Goal: Transaction & Acquisition: Purchase product/service

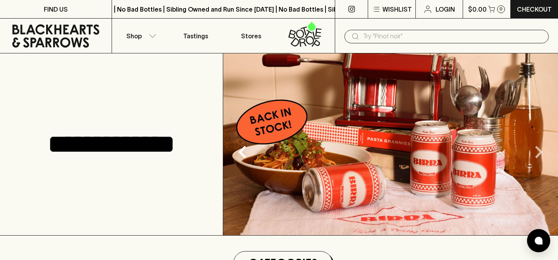
click at [540, 153] on icon "Next" at bounding box center [539, 152] width 8 height 12
click at [539, 153] on icon "Next" at bounding box center [539, 152] width 8 height 12
click at [539, 154] on icon "Next" at bounding box center [539, 152] width 8 height 12
click at [146, 36] on button "Shop" at bounding box center [140, 36] width 56 height 34
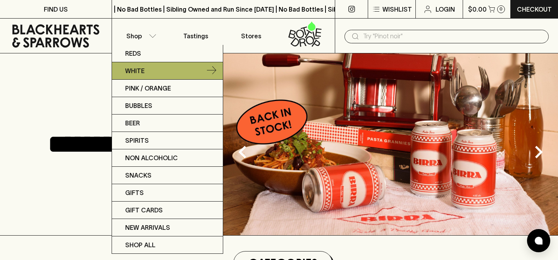
click at [142, 67] on p "White" at bounding box center [134, 70] width 19 height 9
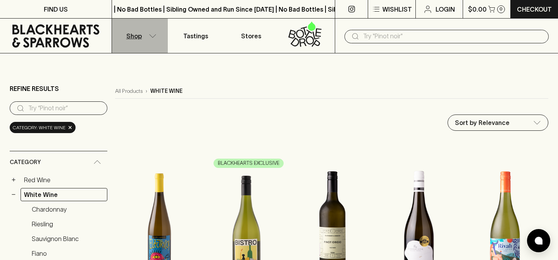
click at [141, 36] on p "Shop" at bounding box center [133, 35] width 15 height 9
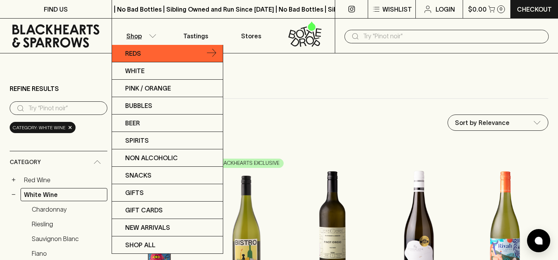
click at [141, 53] on p "Reds" at bounding box center [133, 53] width 16 height 9
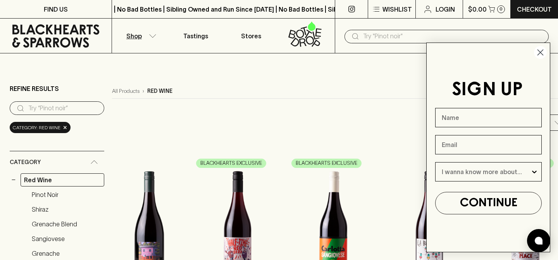
click at [543, 57] on circle "Close dialog" at bounding box center [540, 52] width 13 height 13
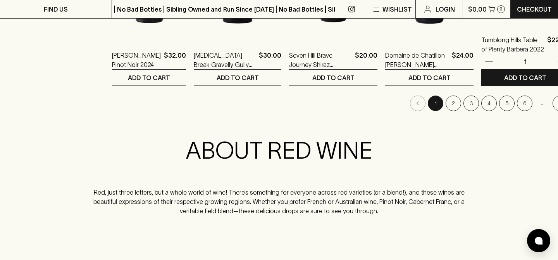
scroll to position [870, 0]
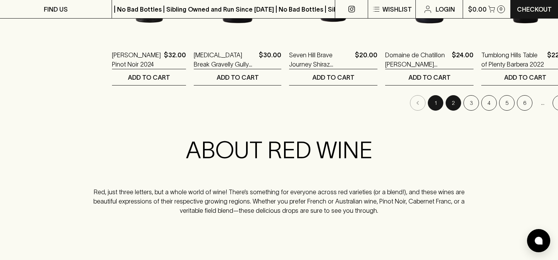
click at [445, 106] on button "2" at bounding box center [452, 102] width 15 height 15
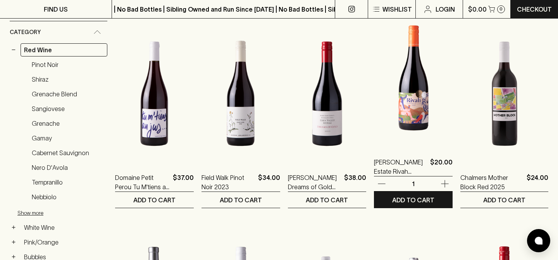
scroll to position [114, 0]
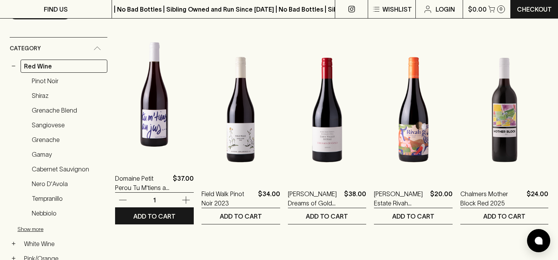
click at [160, 120] on img at bounding box center [154, 95] width 79 height 136
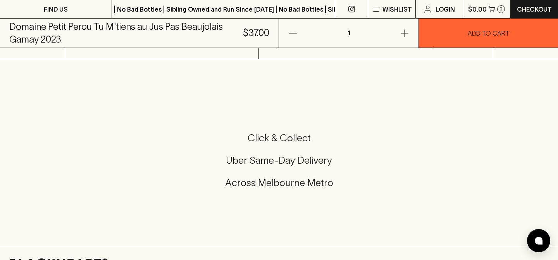
scroll to position [206, 0]
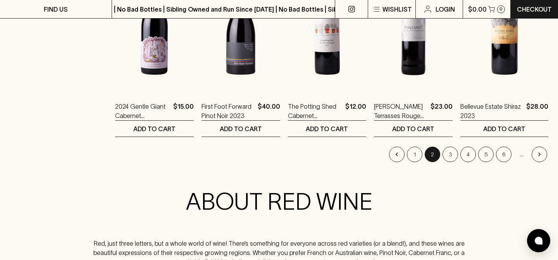
scroll to position [820, 0]
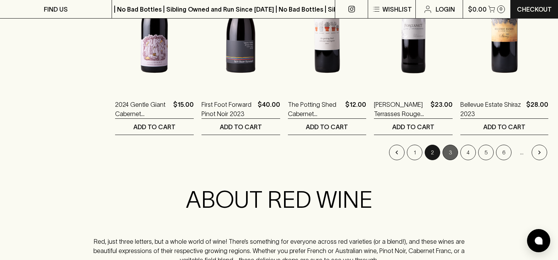
click at [445, 154] on button "3" at bounding box center [449, 152] width 15 height 15
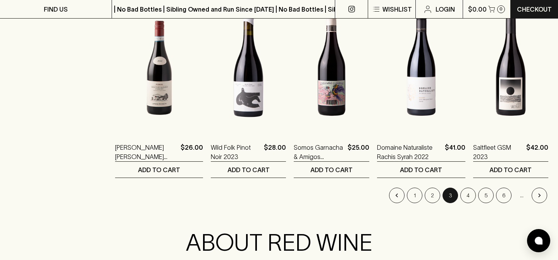
scroll to position [778, 0]
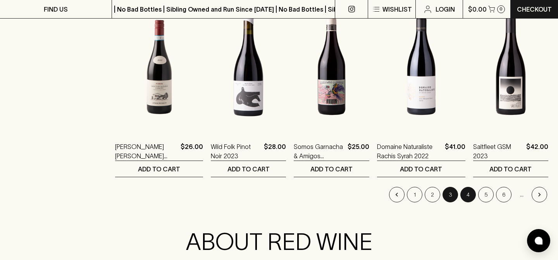
click at [466, 199] on button "4" at bounding box center [467, 194] width 15 height 15
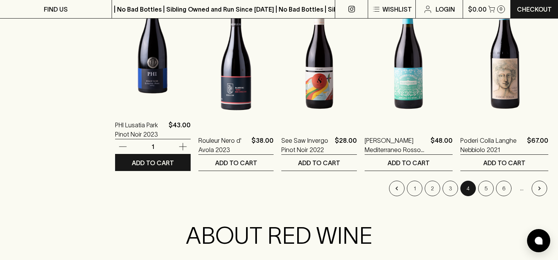
scroll to position [793, 0]
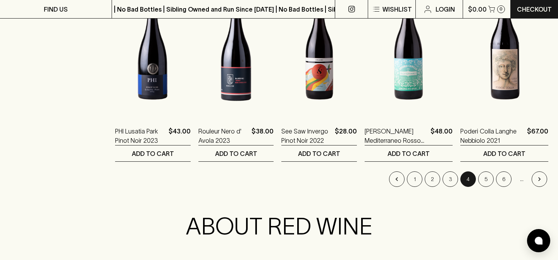
click at [483, 172] on li "5" at bounding box center [486, 179] width 18 height 15
click at [483, 176] on button "5" at bounding box center [485, 179] width 15 height 15
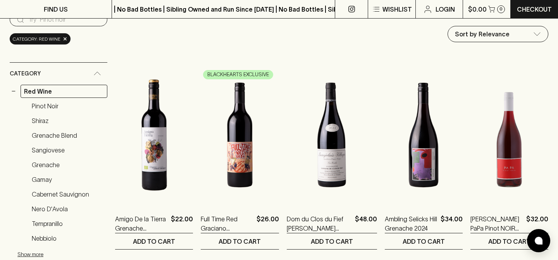
scroll to position [90, 0]
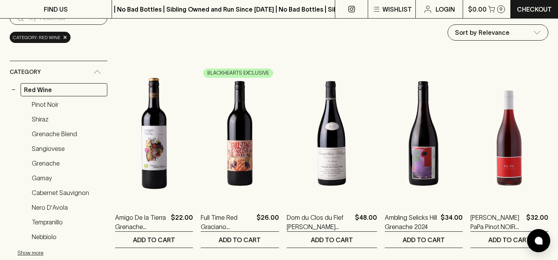
click at [523, 168] on img at bounding box center [509, 134] width 78 height 136
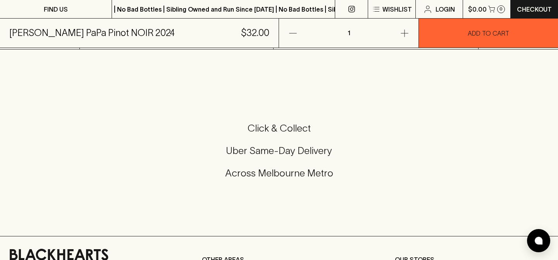
scroll to position [241, 0]
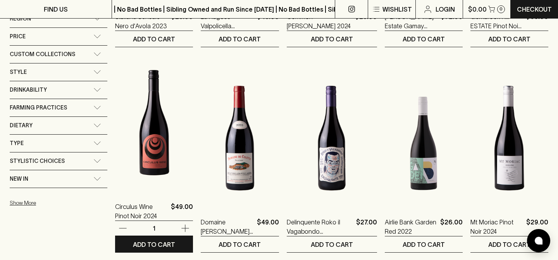
scroll to position [495, 0]
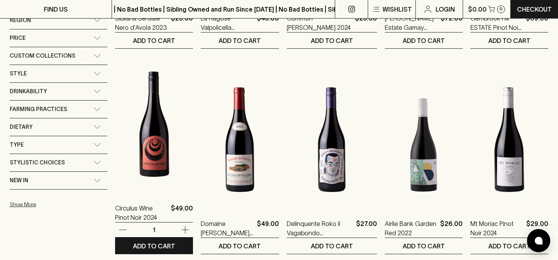
click at [154, 155] on img at bounding box center [154, 125] width 78 height 136
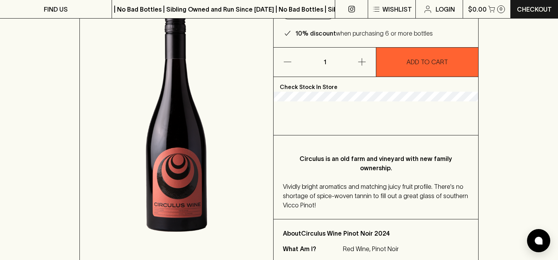
scroll to position [95, 0]
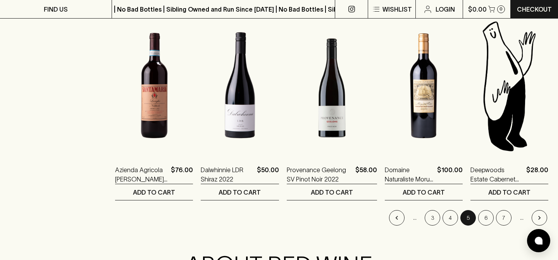
scroll to position [757, 0]
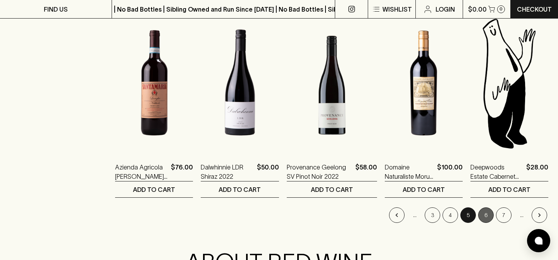
click at [487, 220] on button "6" at bounding box center [485, 215] width 15 height 15
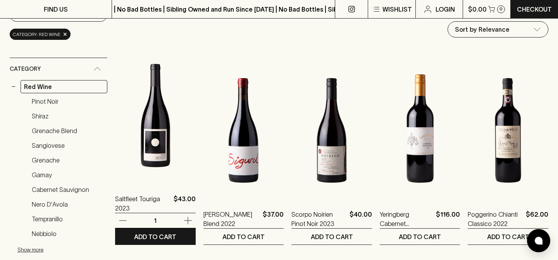
scroll to position [96, 0]
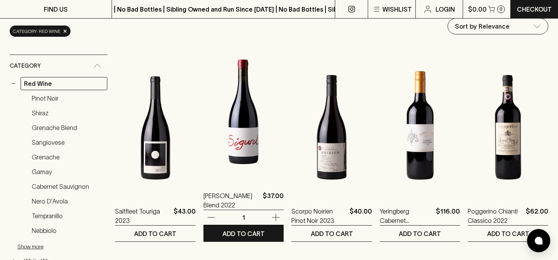
click at [239, 111] on img at bounding box center [243, 112] width 81 height 136
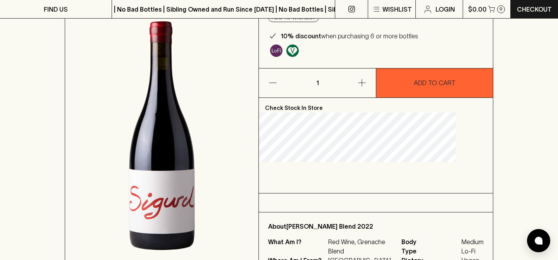
scroll to position [96, 0]
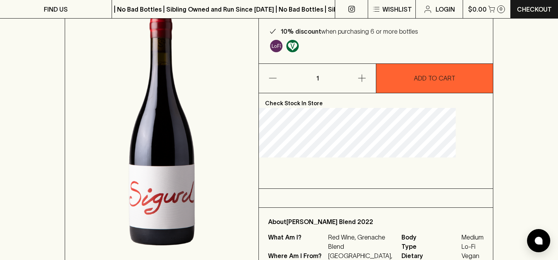
click at [217, 169] on img at bounding box center [161, 131] width 193 height 296
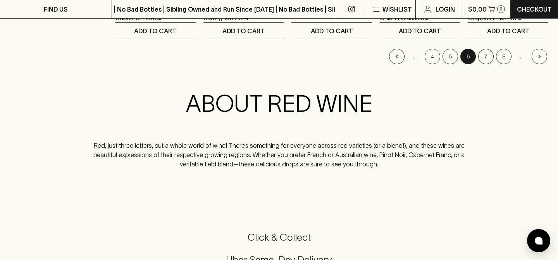
scroll to position [921, 0]
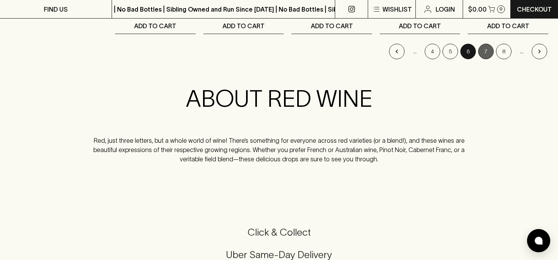
click at [486, 54] on button "7" at bounding box center [485, 51] width 15 height 15
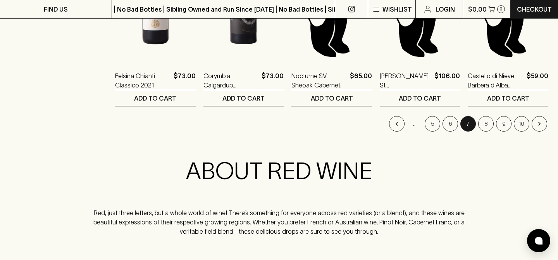
scroll to position [877, 0]
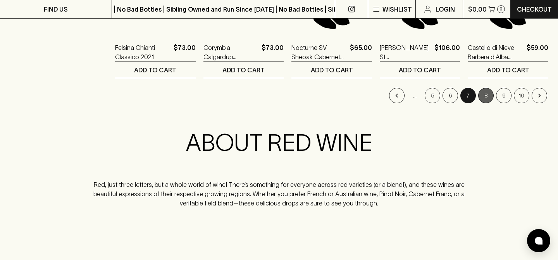
click at [488, 94] on button "8" at bounding box center [485, 95] width 15 height 15
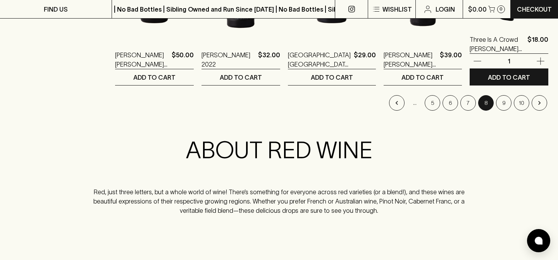
scroll to position [870, 0]
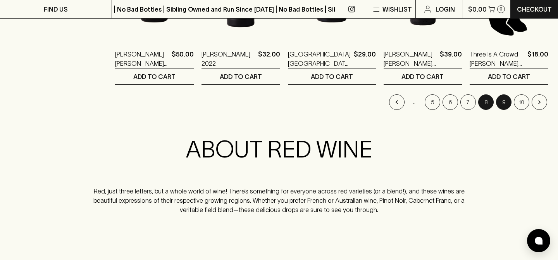
click at [502, 104] on button "9" at bounding box center [503, 101] width 15 height 15
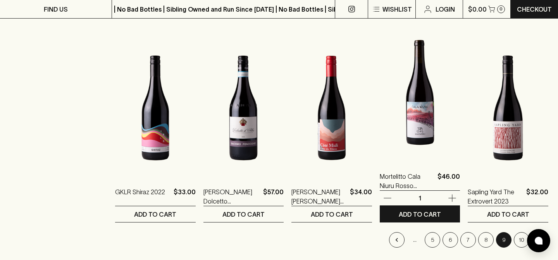
scroll to position [876, 0]
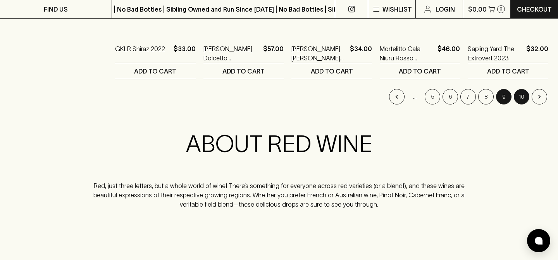
click at [527, 99] on button "10" at bounding box center [520, 96] width 15 height 15
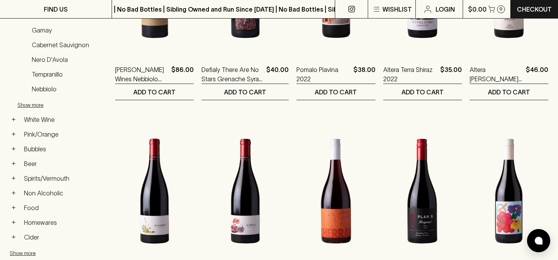
scroll to position [3, 0]
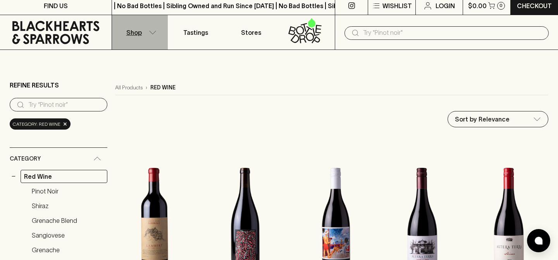
click at [138, 33] on p "Shop" at bounding box center [133, 32] width 15 height 9
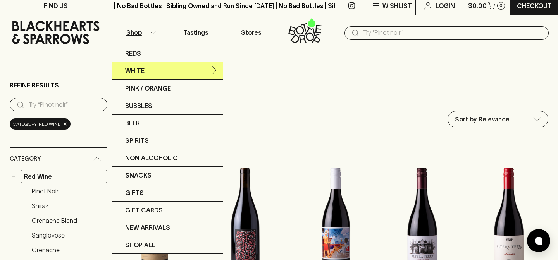
click at [145, 75] on link "White" at bounding box center [167, 70] width 111 height 17
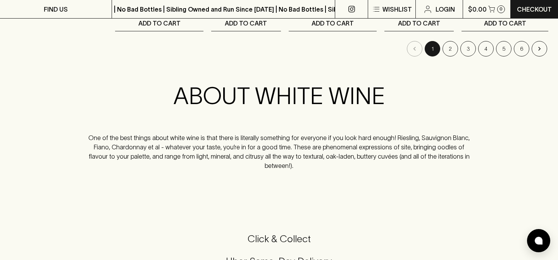
scroll to position [947, 0]
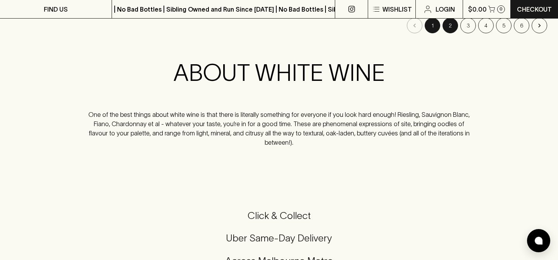
click at [450, 24] on button "2" at bounding box center [449, 25] width 15 height 15
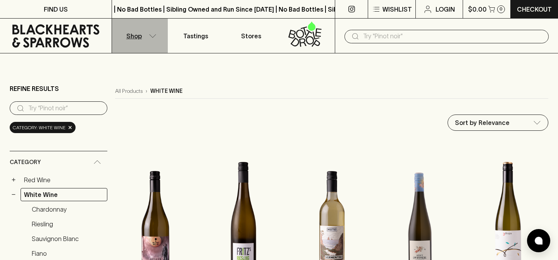
click at [149, 36] on icon "button" at bounding box center [153, 36] width 8 height 4
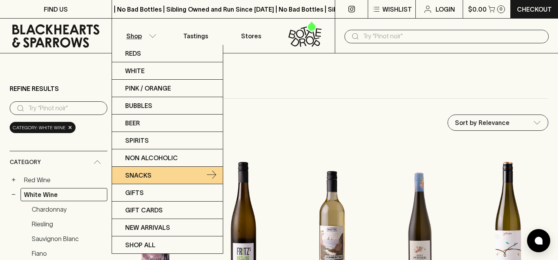
click at [165, 171] on link "Snacks" at bounding box center [167, 175] width 111 height 17
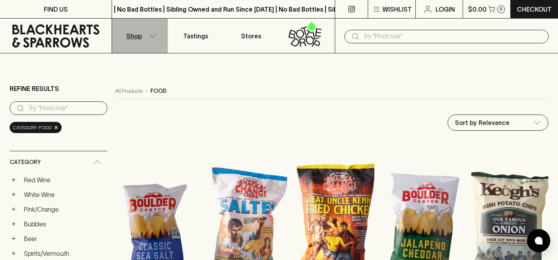
click at [150, 37] on icon "button" at bounding box center [153, 36] width 8 height 4
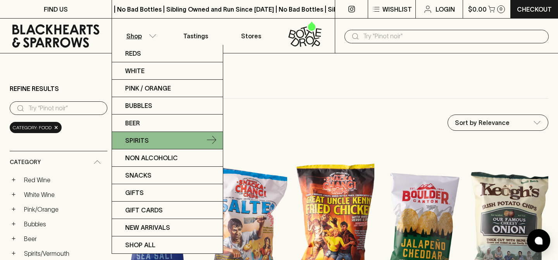
click at [138, 144] on p "Spirits" at bounding box center [137, 140] width 24 height 9
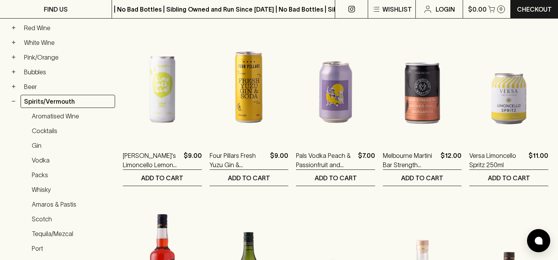
scroll to position [151, 0]
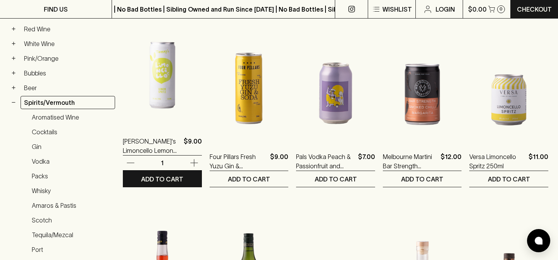
click at [156, 104] on img at bounding box center [162, 58] width 79 height 136
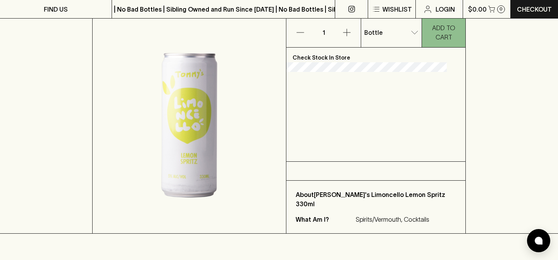
scroll to position [141, 0]
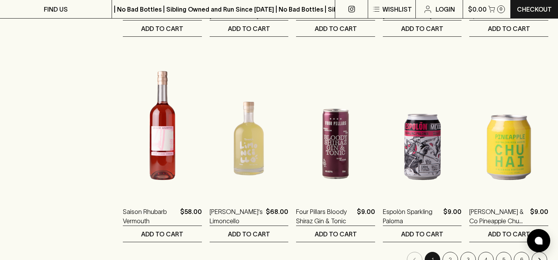
scroll to position [714, 0]
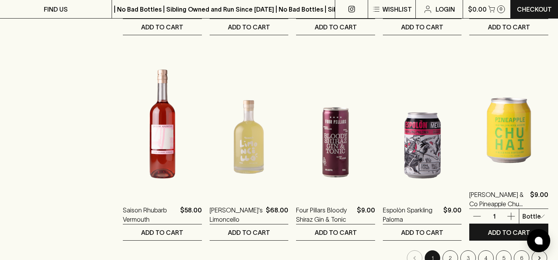
click at [511, 156] on img at bounding box center [508, 111] width 79 height 136
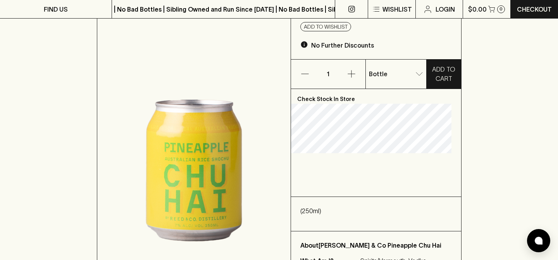
scroll to position [99, 0]
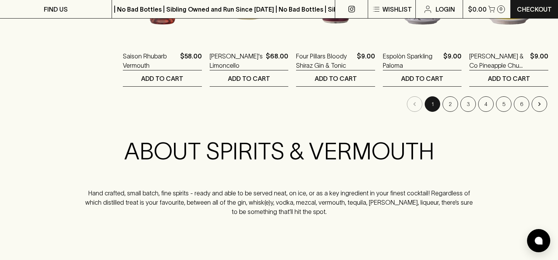
scroll to position [885, 0]
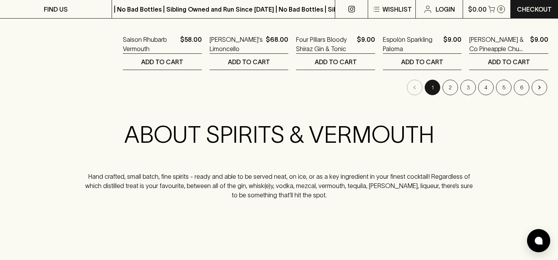
click at [453, 94] on li "2" at bounding box center [450, 87] width 18 height 15
click at [447, 89] on button "2" at bounding box center [449, 87] width 15 height 15
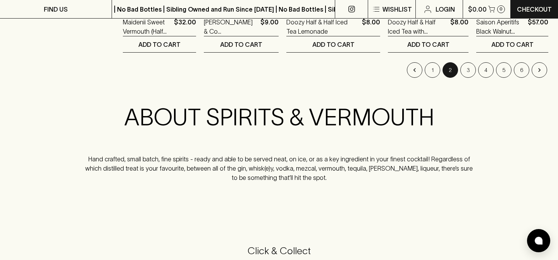
scroll to position [901, 0]
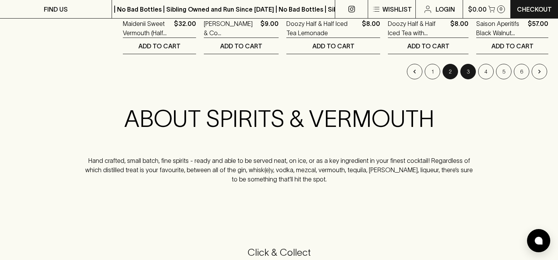
click at [473, 72] on button "3" at bounding box center [467, 71] width 15 height 15
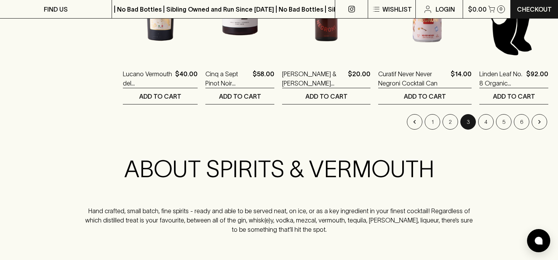
scroll to position [857, 0]
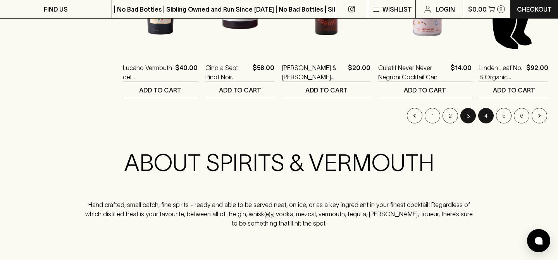
click at [480, 113] on button "4" at bounding box center [485, 115] width 15 height 15
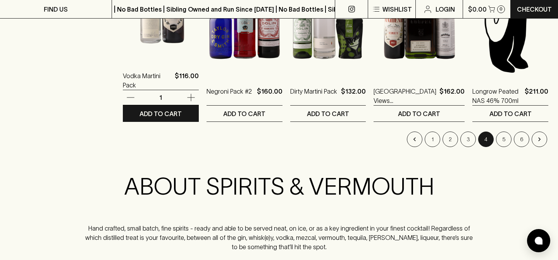
scroll to position [834, 0]
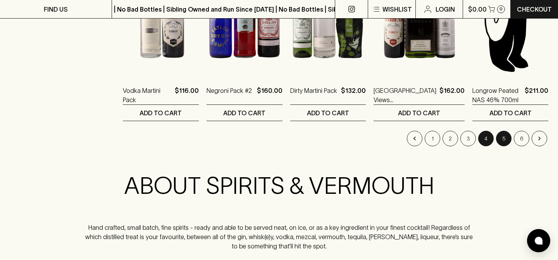
click at [498, 139] on button "5" at bounding box center [503, 138] width 15 height 15
